Goal: Find specific page/section: Locate a particular part of the current website

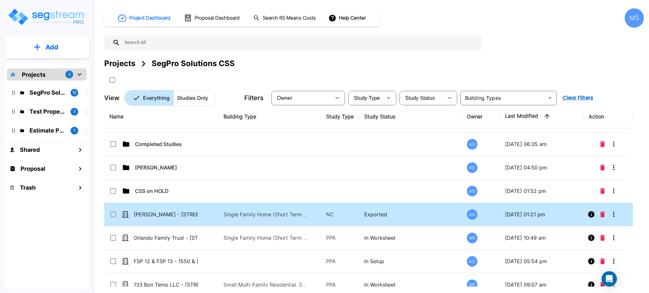
scroll to position [30, 0]
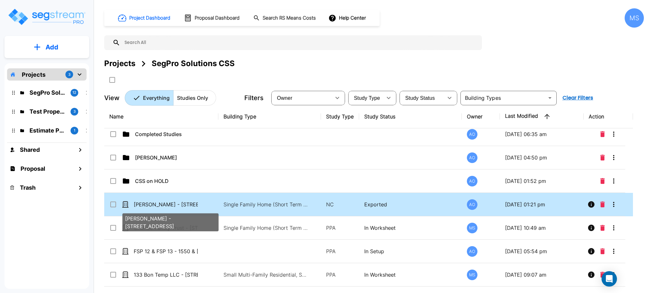
click at [171, 203] on p "[PERSON_NAME] - [STREET_ADDRESS]" at bounding box center [166, 205] width 64 height 8
click at [181, 205] on p "[PERSON_NAME] - [STREET_ADDRESS]" at bounding box center [166, 205] width 64 height 8
checkbox input "false"
click at [181, 205] on p "[PERSON_NAME] - [STREET_ADDRESS]" at bounding box center [166, 205] width 64 height 8
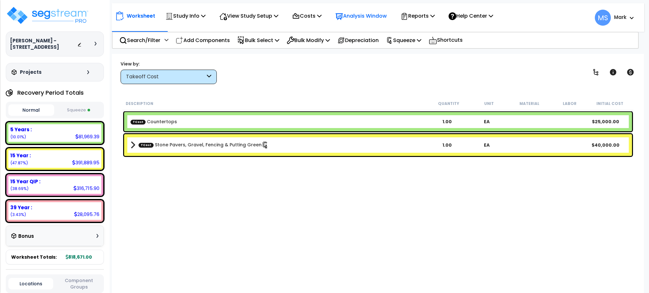
click at [384, 17] on p "Analysis Window" at bounding box center [361, 16] width 51 height 9
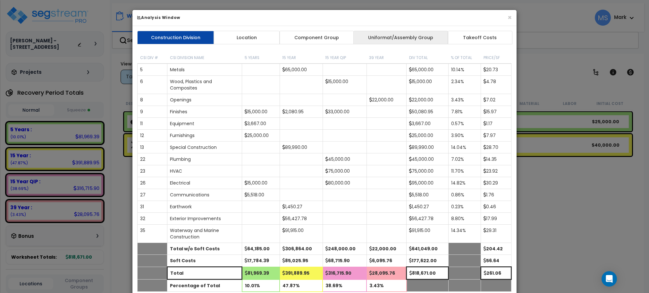
click at [361, 39] on link "Uniformat/Assembly Group" at bounding box center [401, 37] width 95 height 13
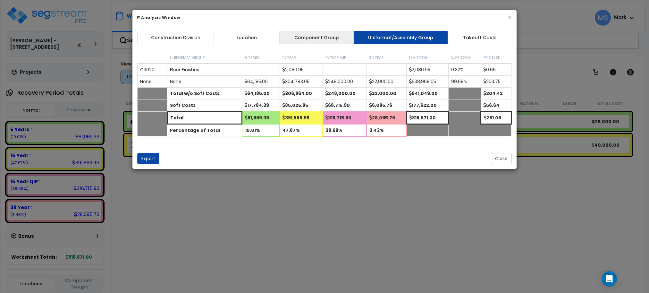
click at [313, 38] on link "Component Group" at bounding box center [316, 37] width 74 height 13
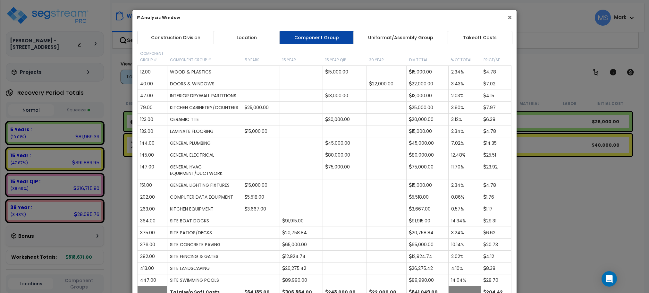
click at [509, 19] on button "×" at bounding box center [510, 17] width 4 height 7
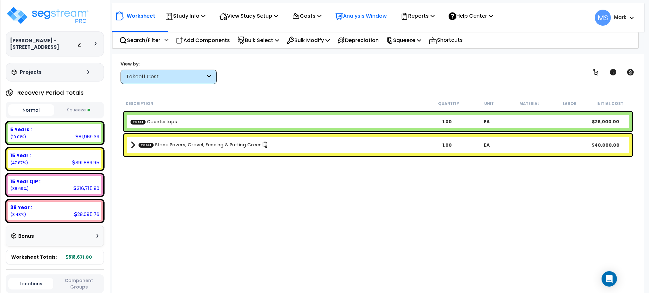
click at [387, 18] on p "Analysis Window" at bounding box center [361, 16] width 51 height 9
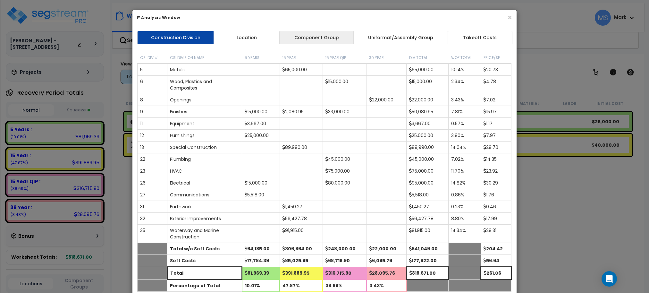
click at [326, 32] on link "Component Group" at bounding box center [316, 37] width 74 height 13
